Goal: Transaction & Acquisition: Purchase product/service

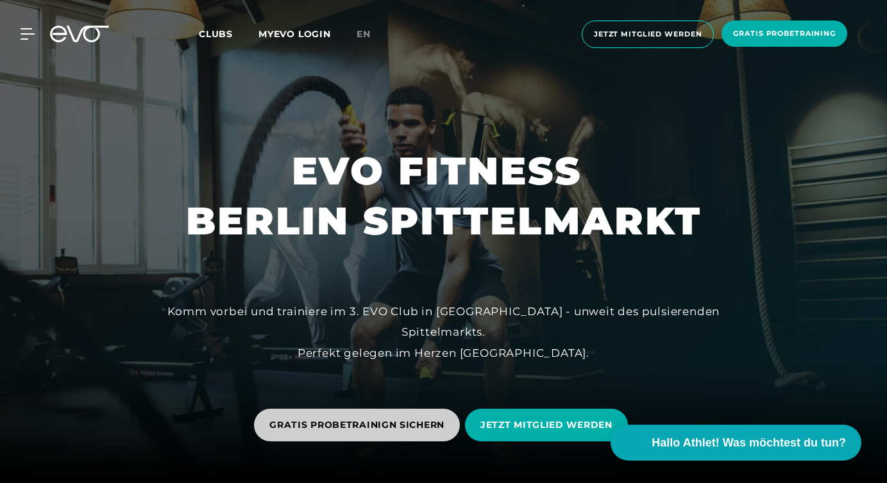
click at [390, 422] on span "GRATIS PROBETRAINIGN SICHERN" at bounding box center [356, 425] width 175 height 13
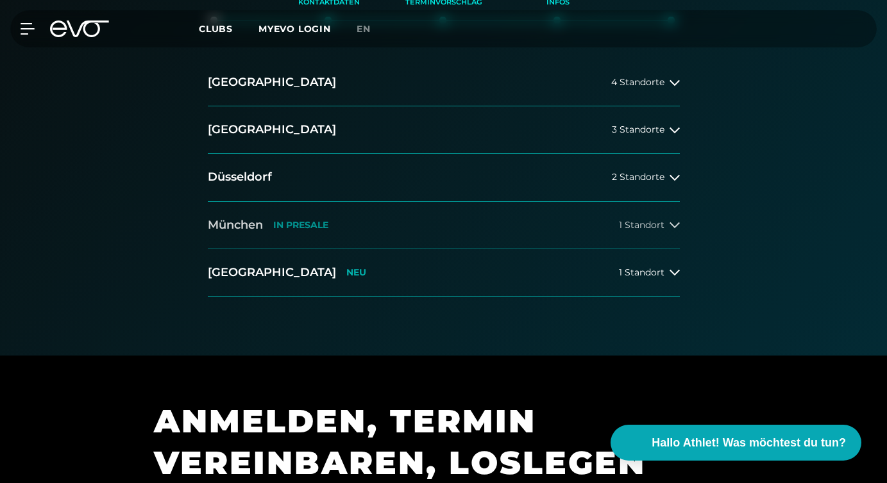
scroll to position [357, 0]
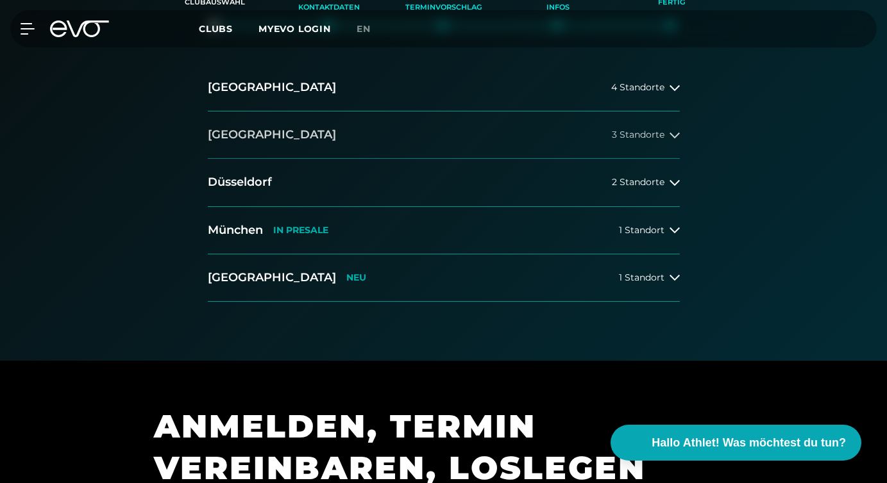
click at [602, 130] on button "[GEOGRAPHIC_DATA] 3 Standorte" at bounding box center [444, 135] width 472 height 47
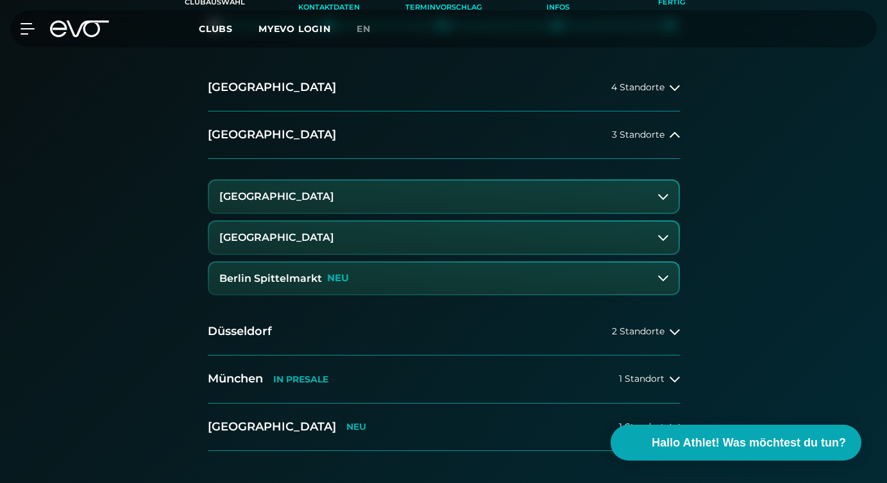
click at [377, 273] on button "Berlin Spittelmarkt NEU" at bounding box center [443, 279] width 469 height 32
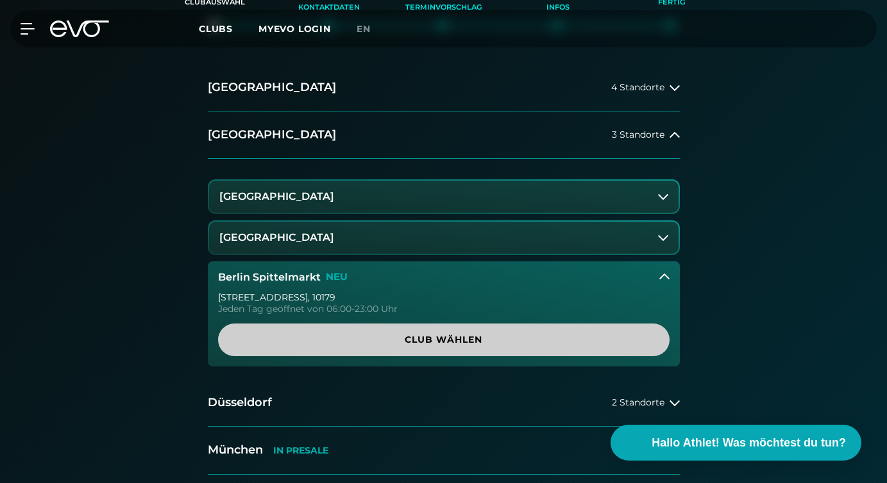
click at [431, 338] on span "Club wählen" at bounding box center [443, 339] width 421 height 13
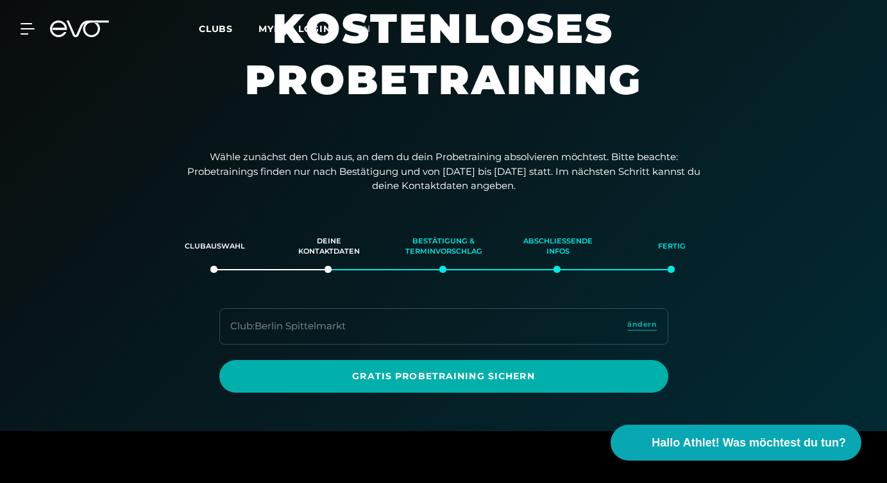
scroll to position [0, 0]
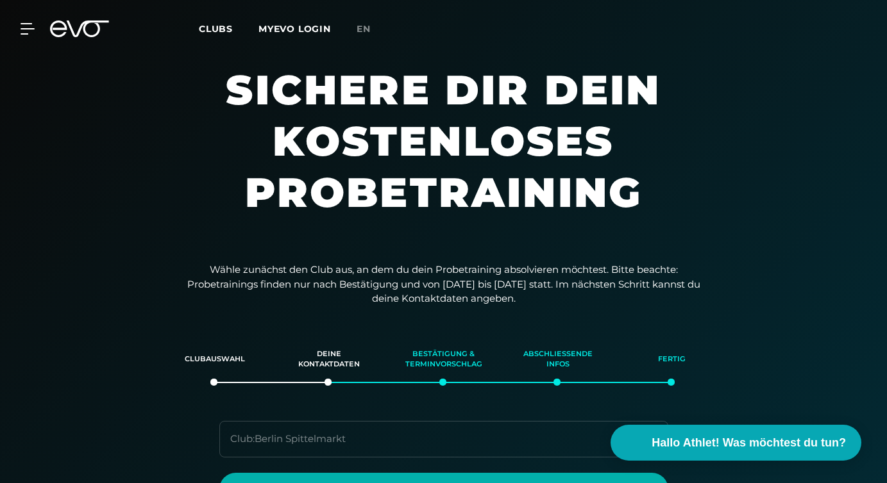
click at [29, 21] on div "MyEVO Login Über EVO Mitgliedschaften Probetraining TAGESPASS EVO Studios [GEOG…" at bounding box center [443, 28] width 881 height 37
click at [29, 29] on icon at bounding box center [30, 29] width 19 height 12
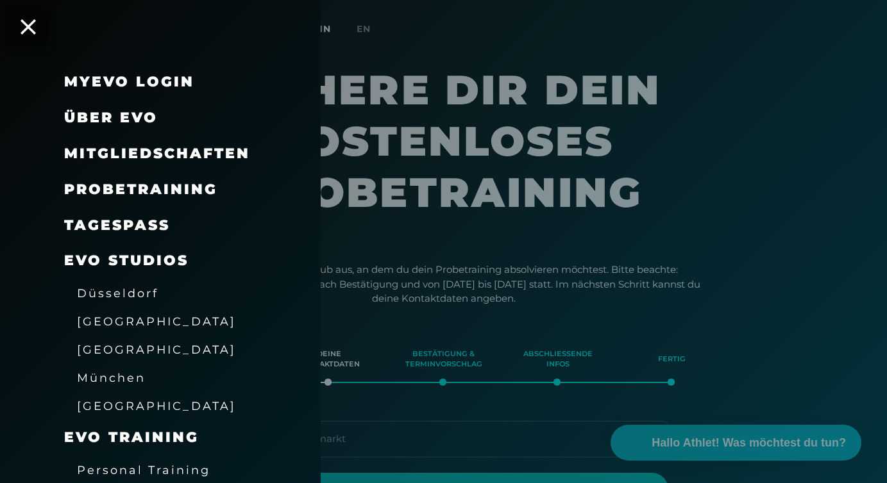
click at [99, 328] on span "[GEOGRAPHIC_DATA]" at bounding box center [156, 321] width 159 height 13
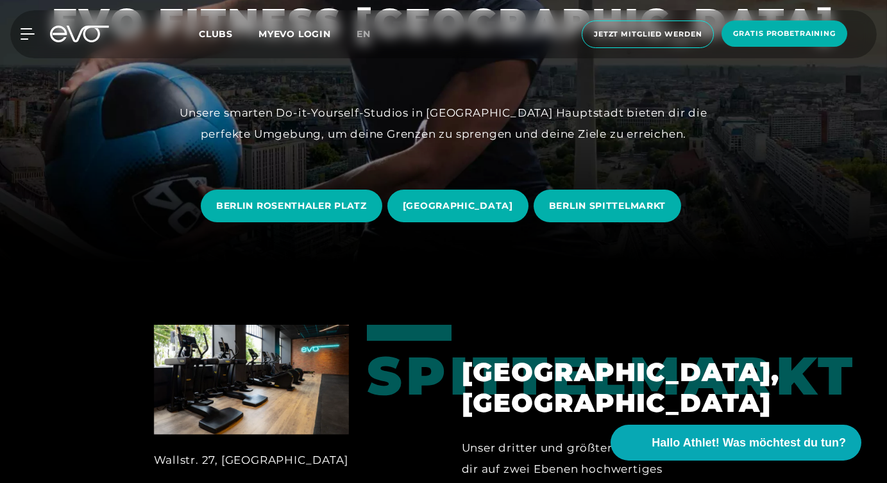
scroll to position [224, 0]
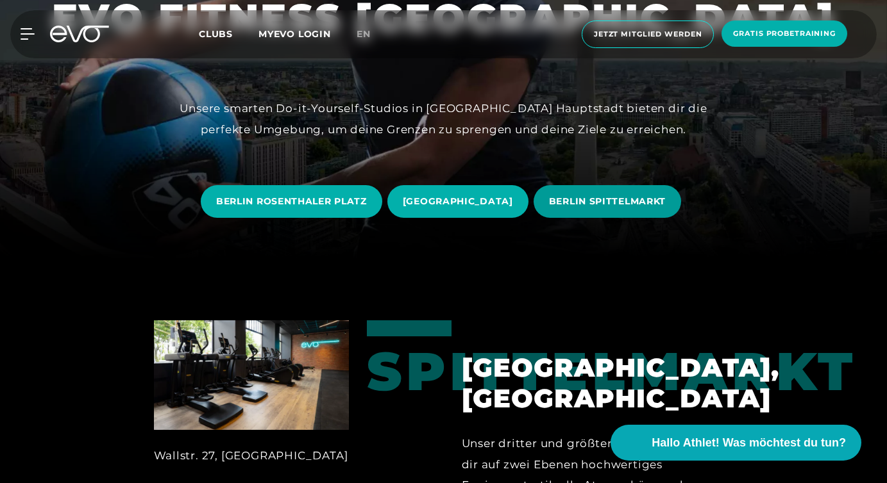
click at [581, 202] on span "BERLIN SPITTELMARKT" at bounding box center [607, 201] width 117 height 13
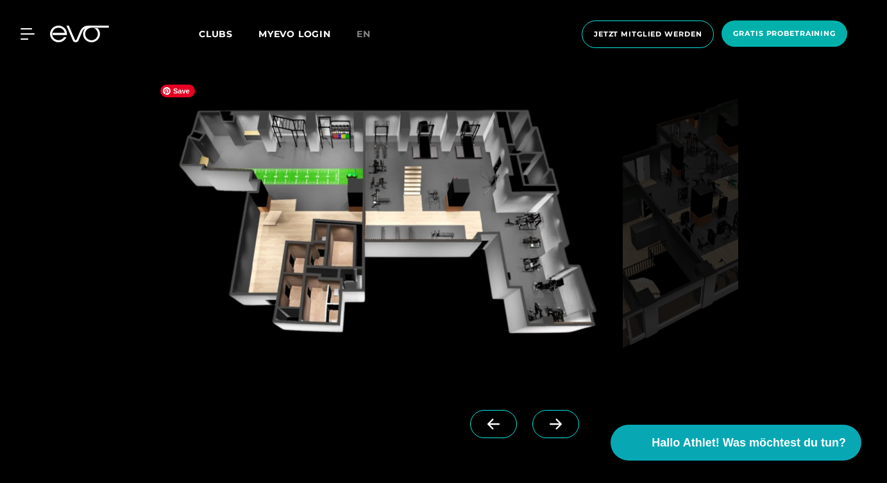
scroll to position [1037, 0]
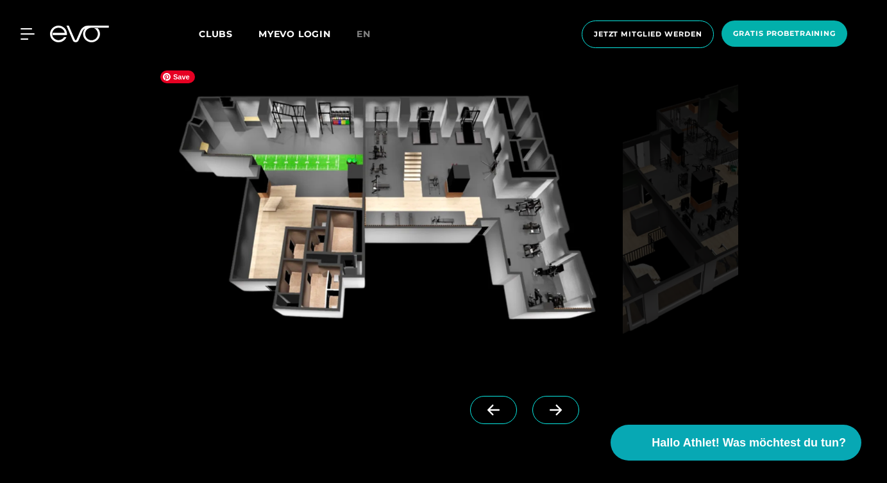
click at [465, 205] on img at bounding box center [385, 214] width 463 height 301
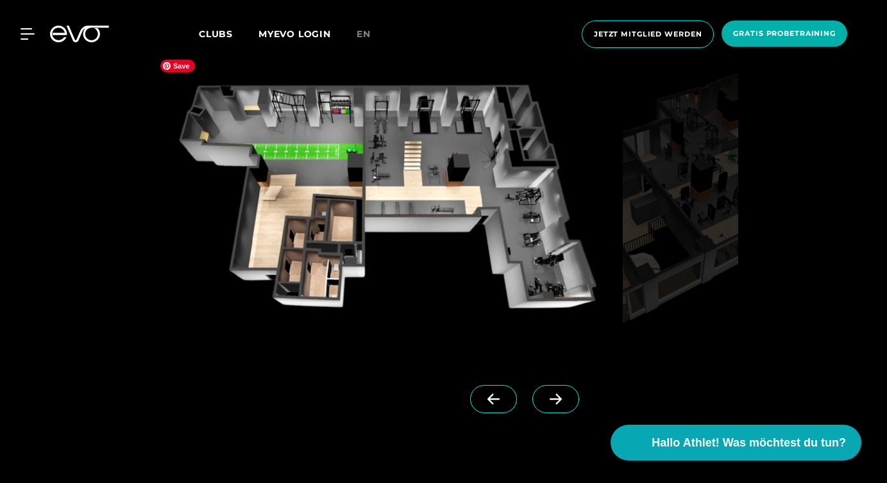
scroll to position [1040, 0]
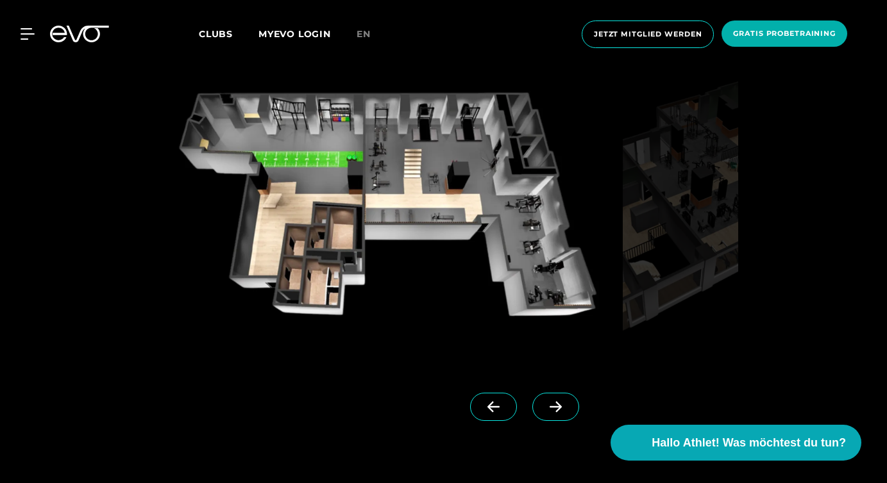
click at [532, 397] on span at bounding box center [555, 407] width 47 height 28
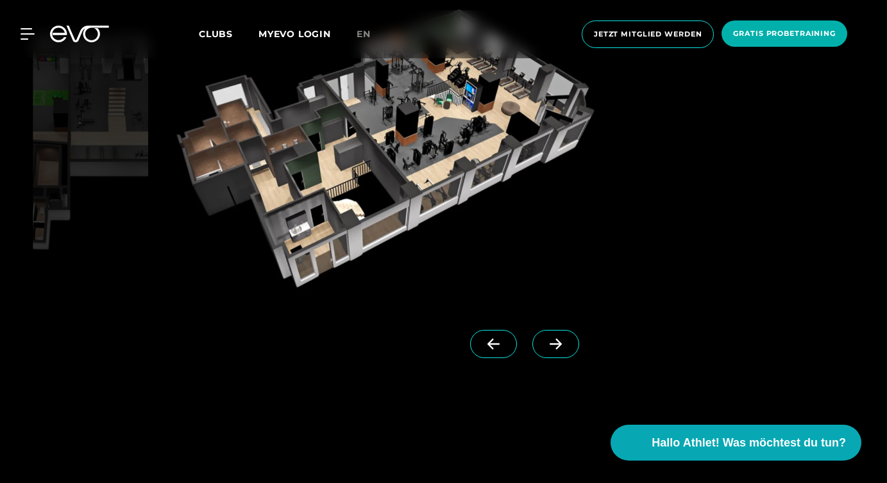
scroll to position [1060, 0]
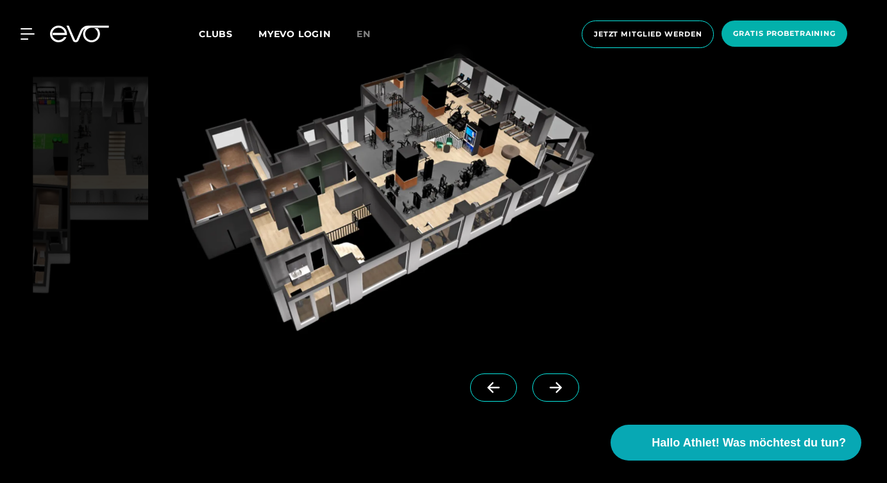
click at [534, 396] on span at bounding box center [555, 388] width 47 height 28
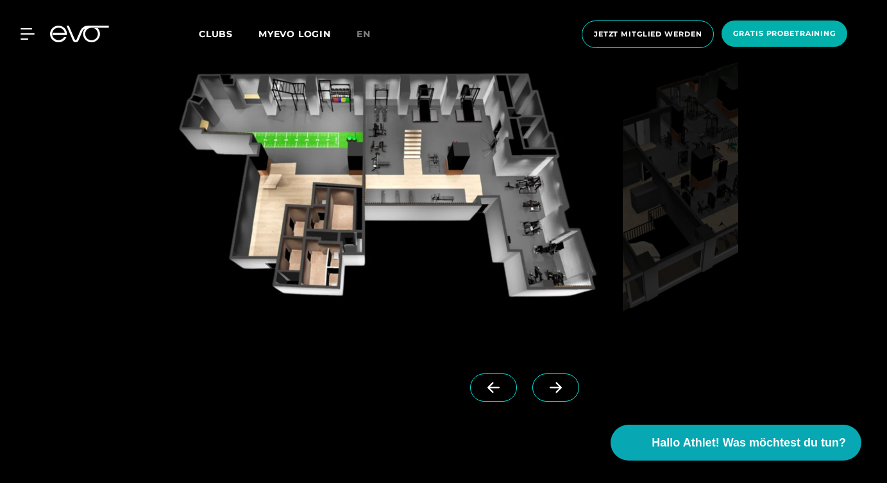
click at [534, 396] on span at bounding box center [555, 388] width 47 height 28
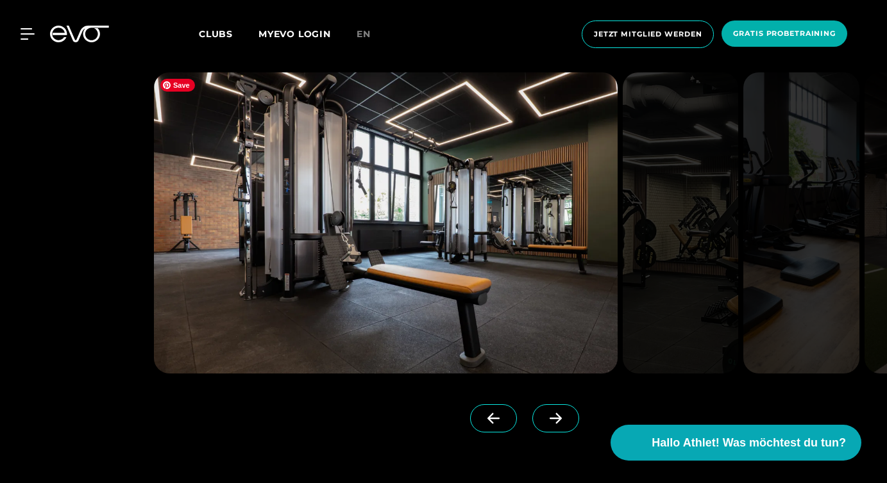
scroll to position [2926, 0]
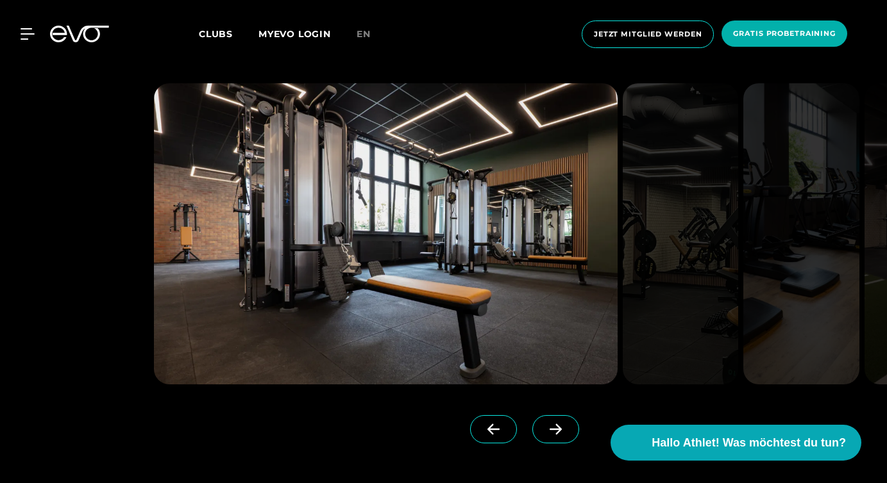
click at [544, 424] on icon at bounding box center [555, 430] width 22 height 12
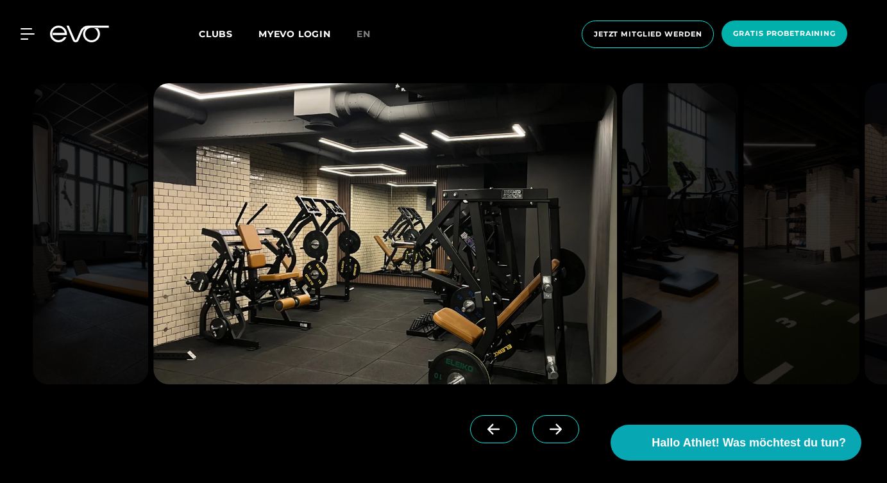
click at [544, 424] on icon at bounding box center [555, 430] width 22 height 12
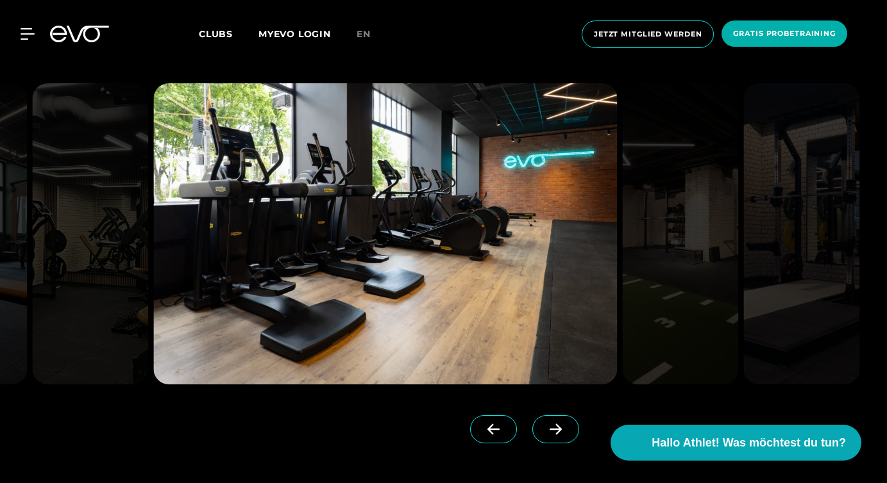
click at [544, 424] on icon at bounding box center [555, 430] width 22 height 12
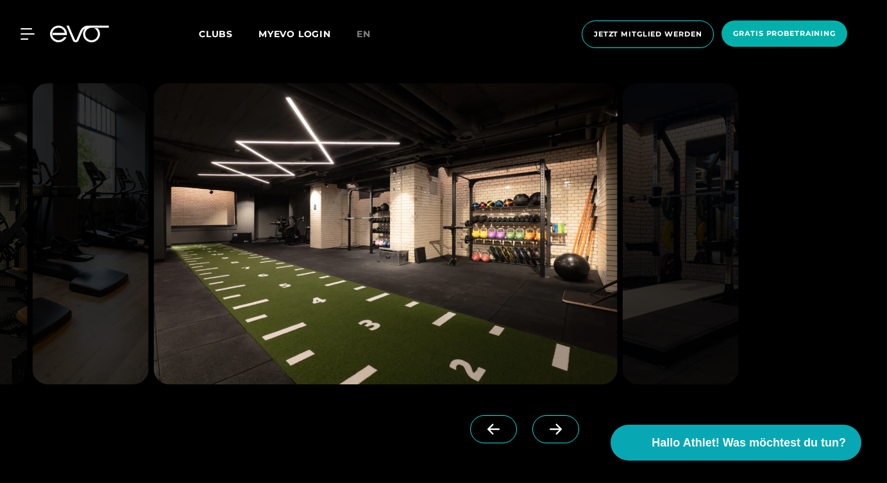
click at [544, 424] on icon at bounding box center [555, 430] width 22 height 12
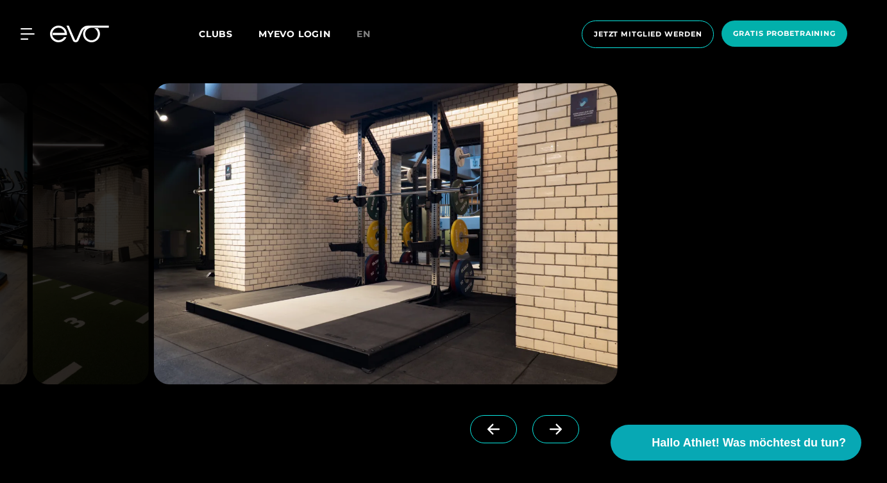
click at [544, 424] on icon at bounding box center [555, 430] width 22 height 12
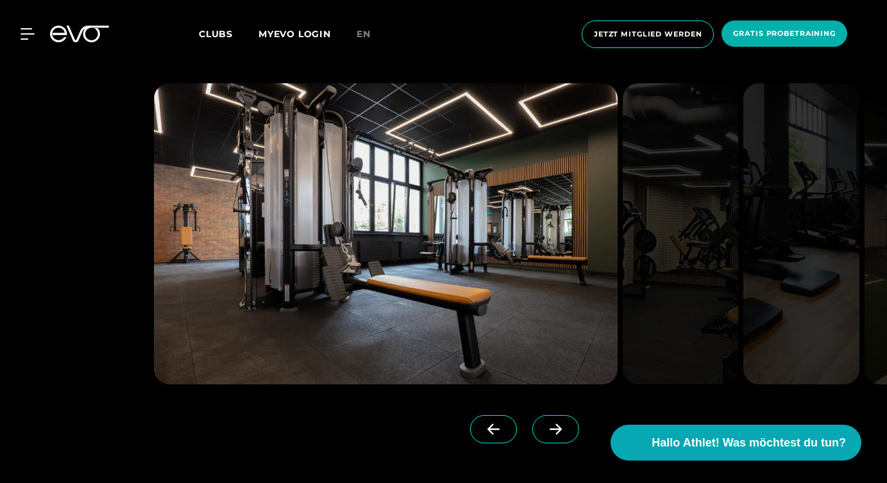
click at [544, 424] on icon at bounding box center [555, 430] width 22 height 12
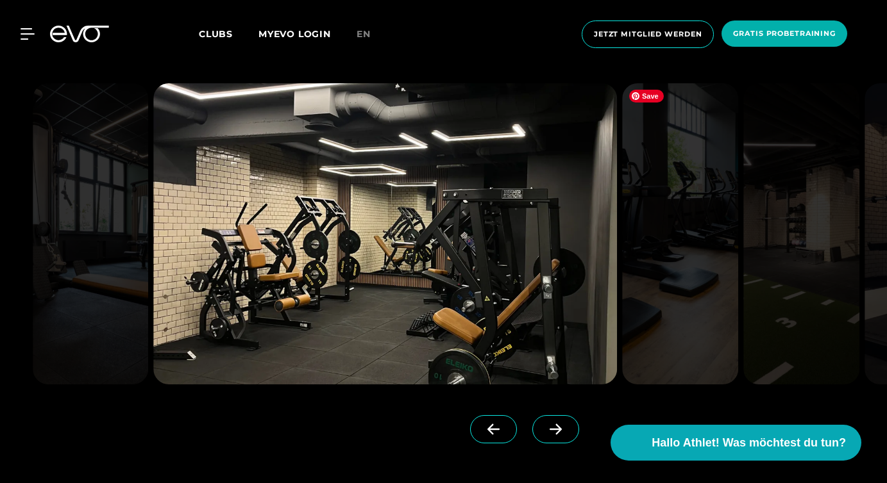
click at [701, 254] on img at bounding box center [680, 233] width 116 height 301
click at [544, 433] on icon at bounding box center [555, 430] width 22 height 12
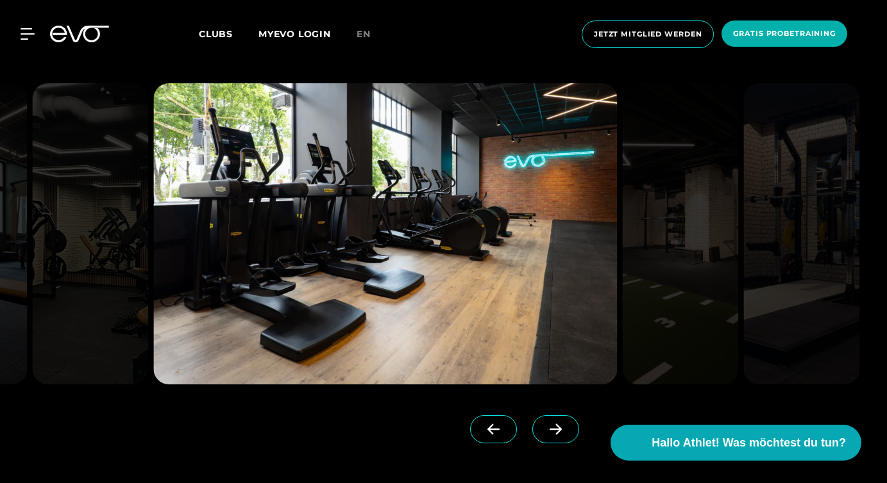
click at [544, 433] on icon at bounding box center [555, 430] width 22 height 12
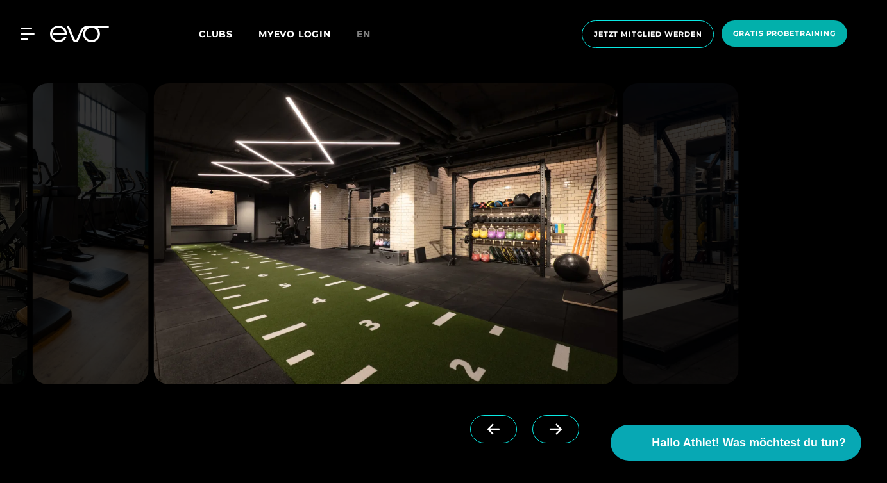
click at [544, 433] on icon at bounding box center [555, 430] width 22 height 12
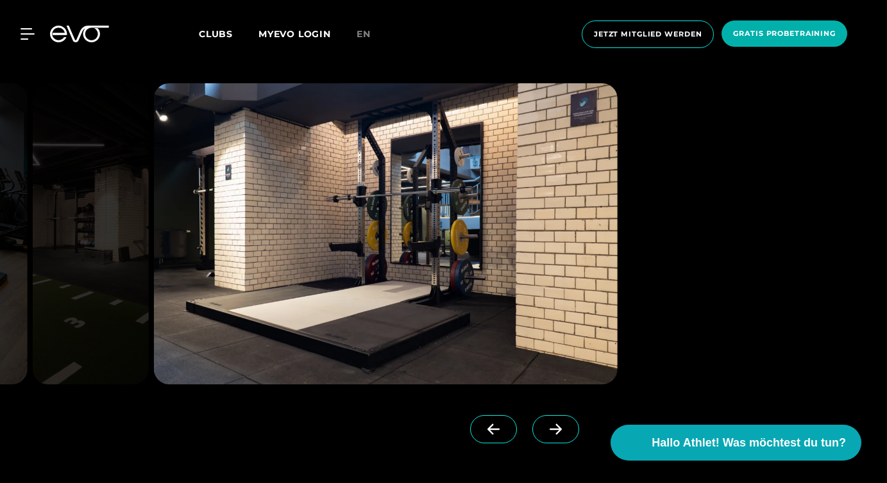
click at [544, 433] on icon at bounding box center [555, 430] width 22 height 12
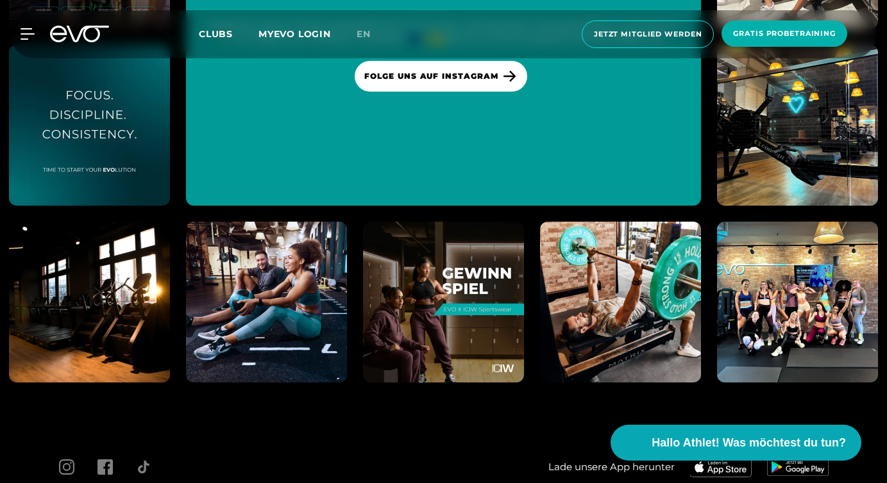
scroll to position [5687, 0]
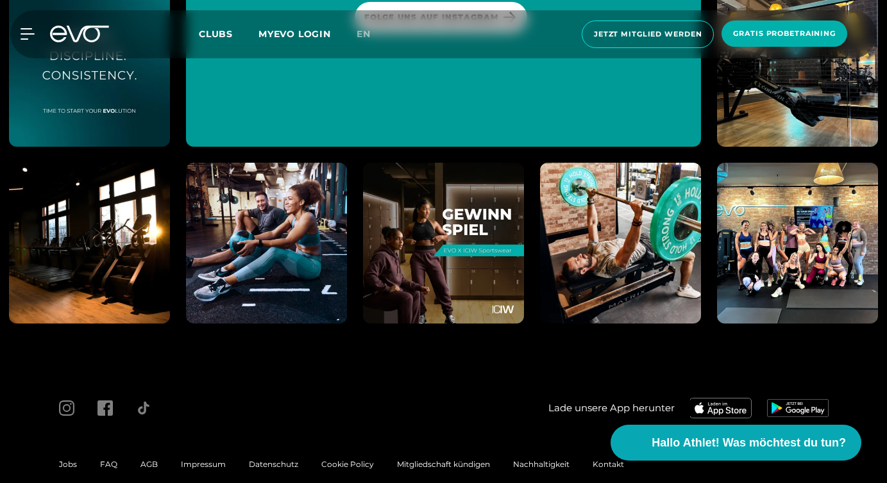
click at [57, 401] on span at bounding box center [66, 408] width 38 height 15
click at [65, 401] on icon at bounding box center [66, 408] width 15 height 15
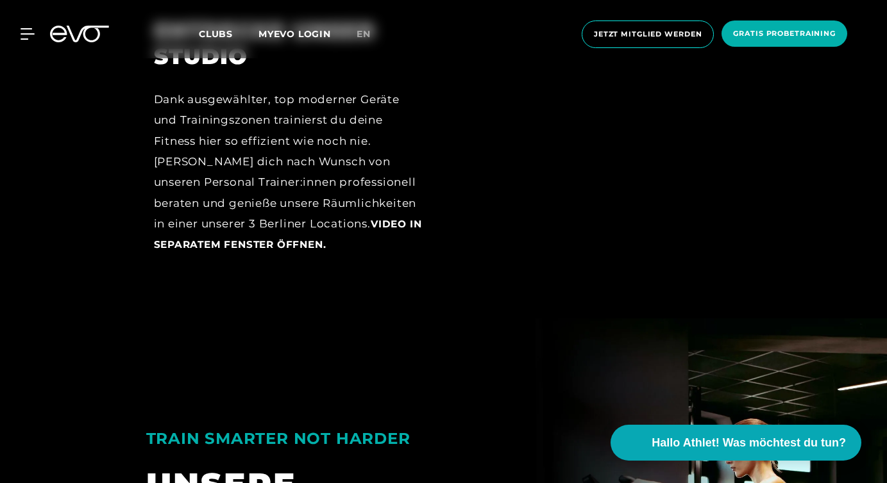
scroll to position [1979, 0]
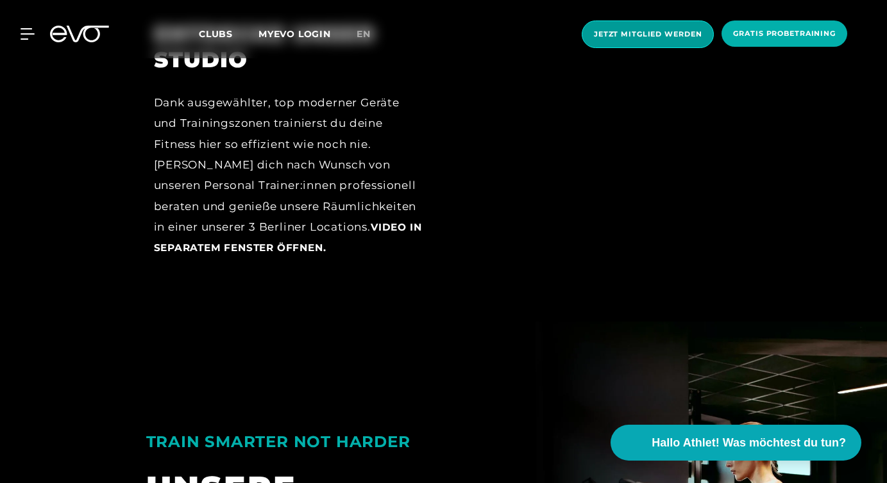
click at [679, 37] on span "Jetzt Mitglied werden" at bounding box center [648, 34] width 108 height 11
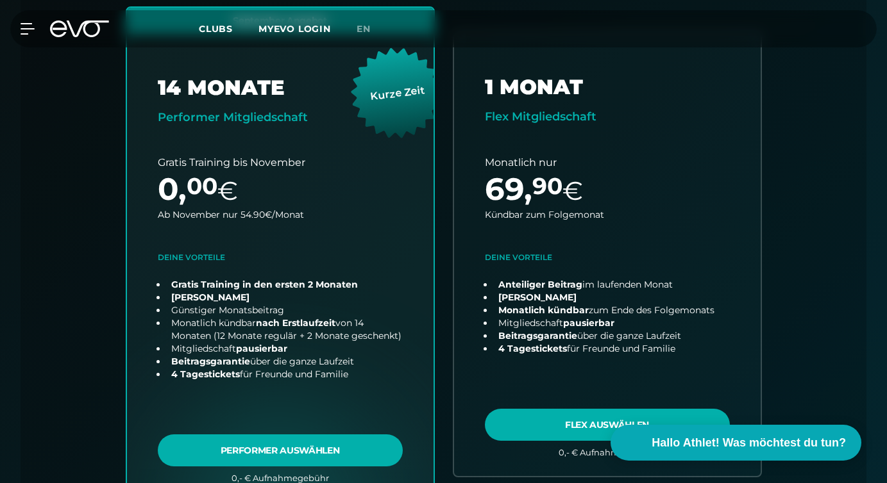
scroll to position [538, 0]
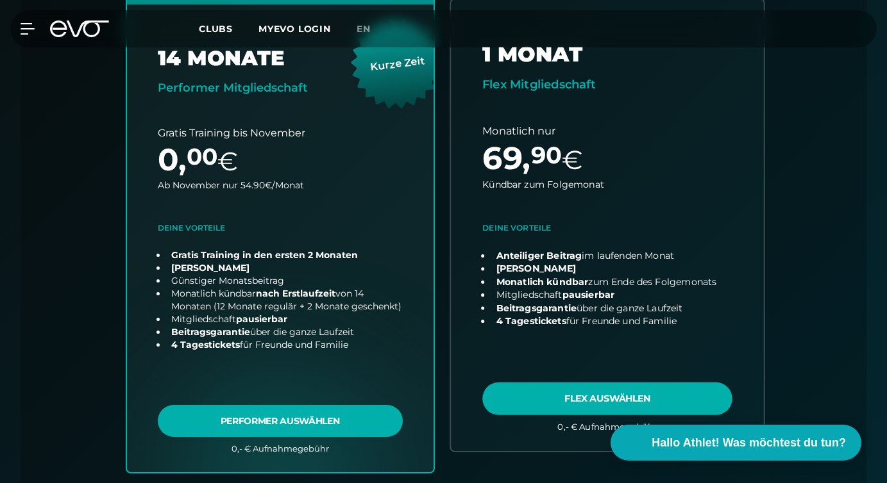
click at [574, 403] on link "choose plan" at bounding box center [607, 224] width 313 height 451
click at [633, 397] on link "choose plan" at bounding box center [607, 224] width 313 height 451
